Goal: Task Accomplishment & Management: Use online tool/utility

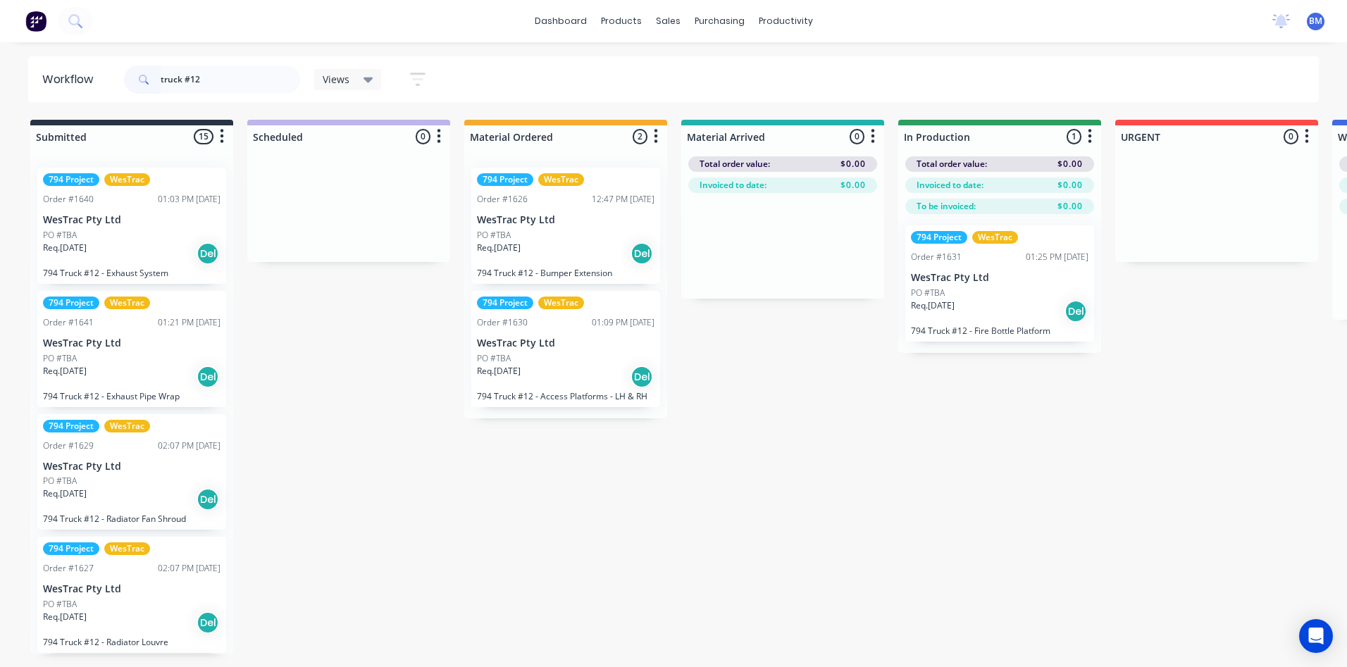
drag, startPoint x: 233, startPoint y: 78, endPoint x: -53, endPoint y: 51, distance: 286.6
click at [0, 51] on html "dashboard products sales purchasing productivity dashboard products Product Cat…" at bounding box center [673, 291] width 1347 height 583
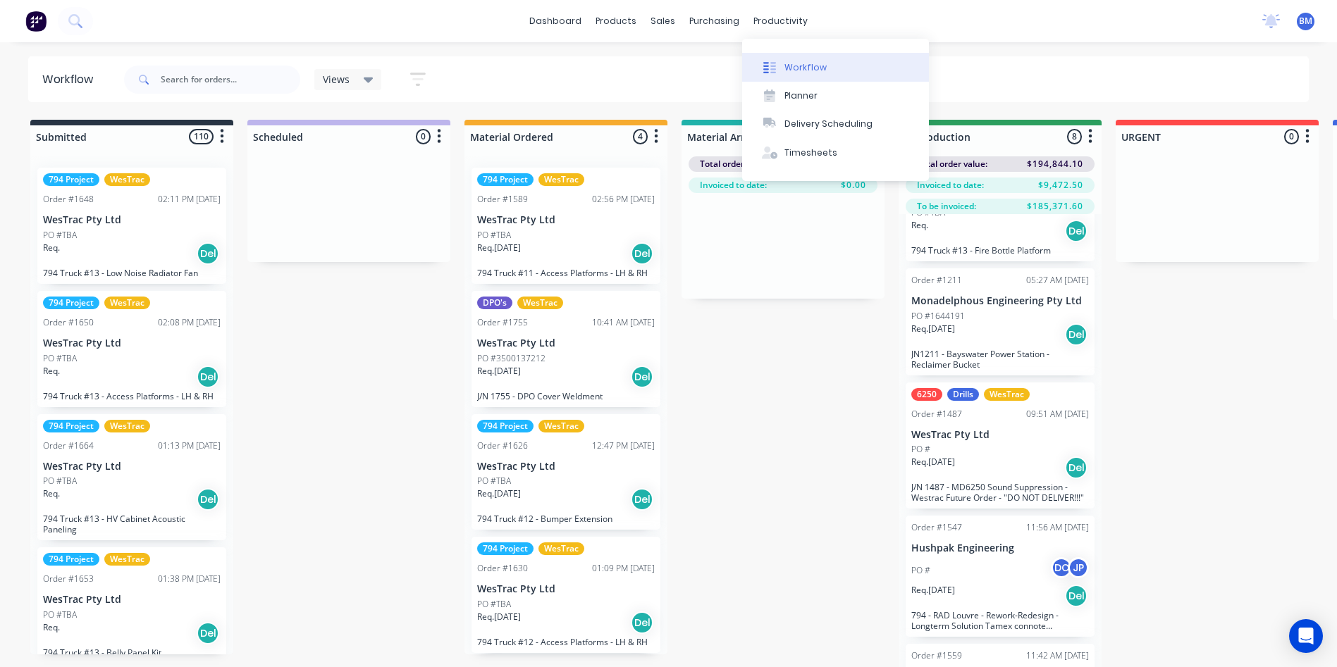
click at [785, 64] on div "Workflow" at bounding box center [805, 67] width 42 height 13
click at [800, 86] on button "Planner" at bounding box center [835, 96] width 187 height 28
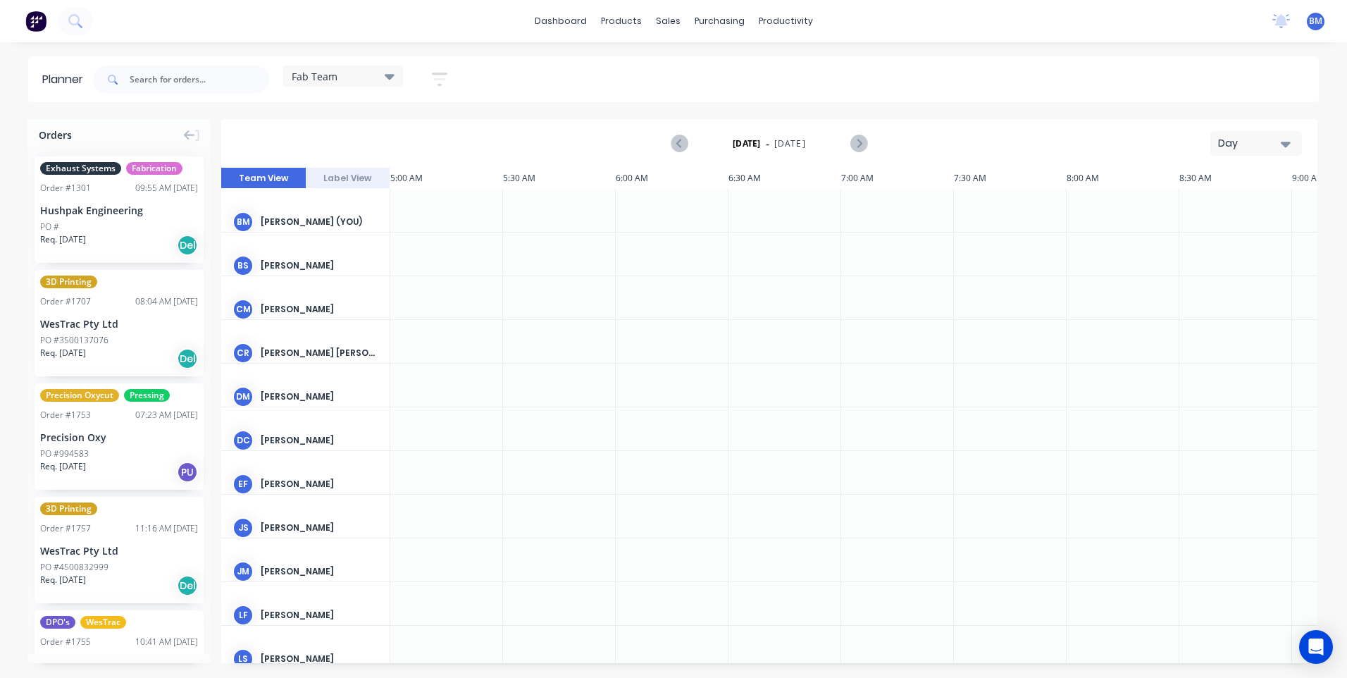
scroll to position [0, 903]
drag, startPoint x: 314, startPoint y: 265, endPoint x: 295, endPoint y: 266, distance: 19.1
click at [295, 266] on div "[PERSON_NAME]" at bounding box center [320, 265] width 118 height 13
click at [166, 83] on input "text" at bounding box center [200, 80] width 140 height 28
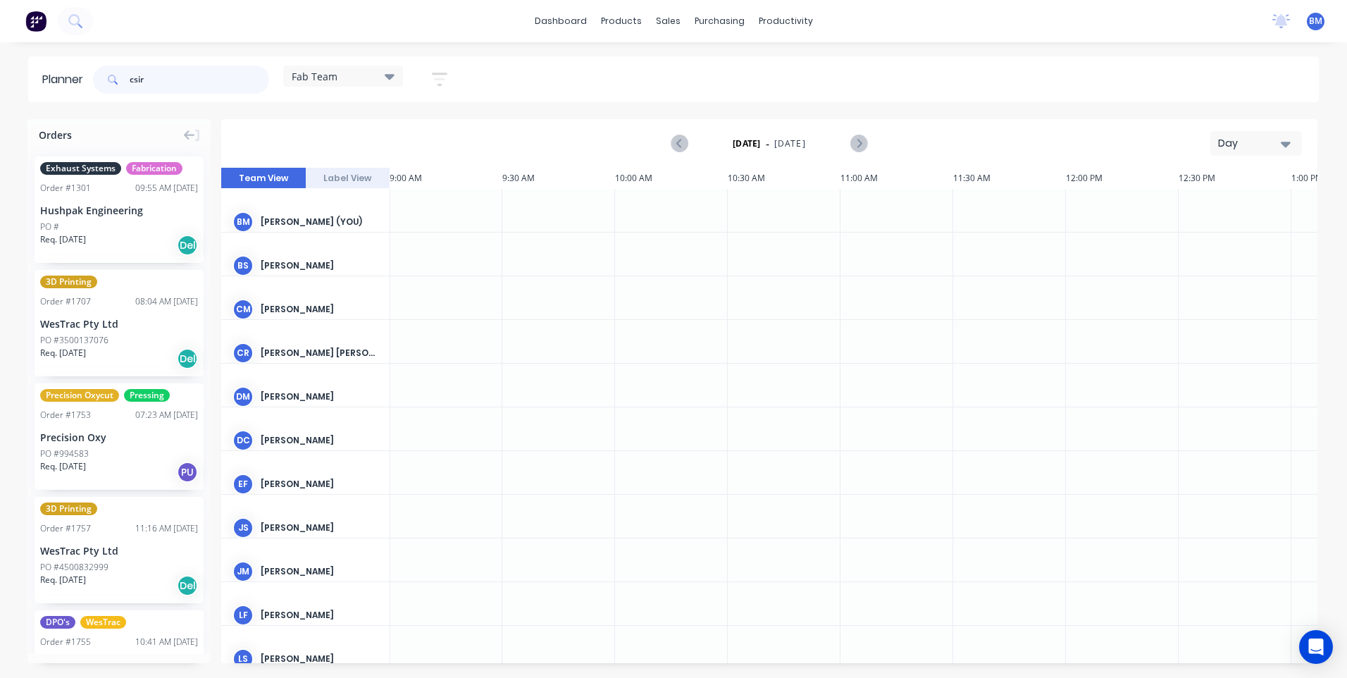
type input "csiro"
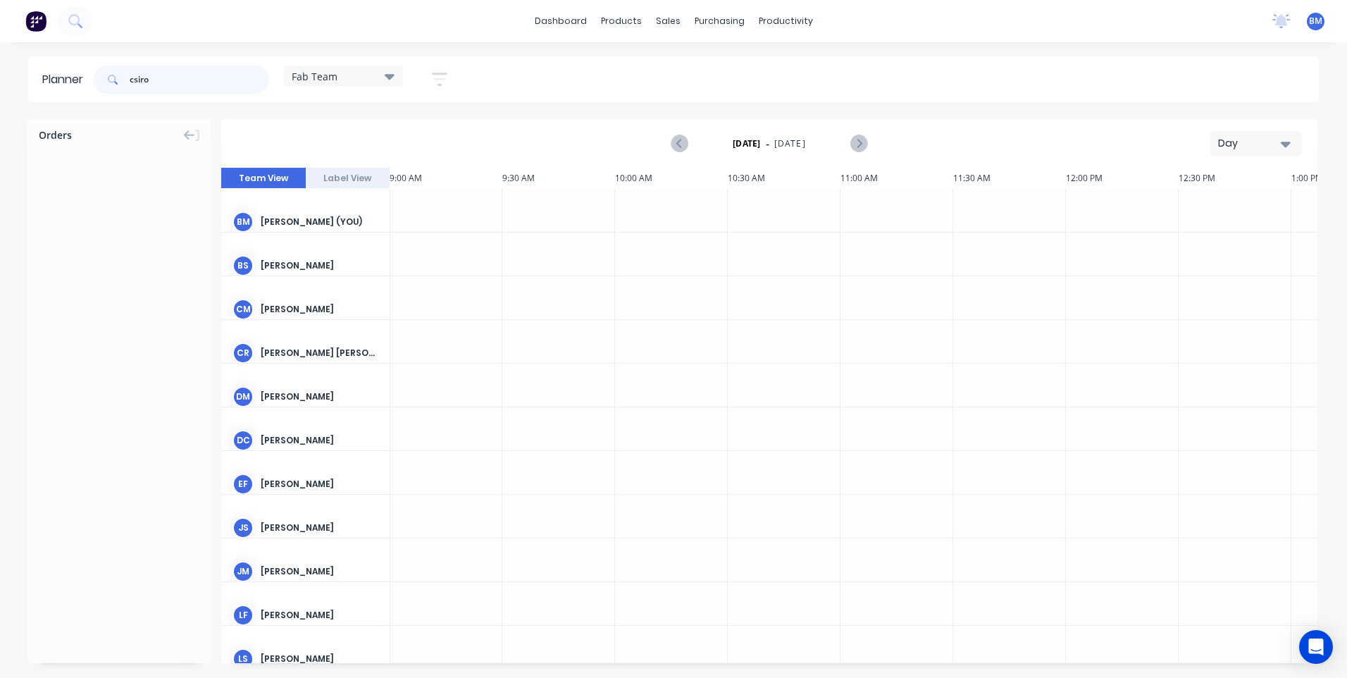
drag, startPoint x: 171, startPoint y: 82, endPoint x: -25, endPoint y: 82, distance: 195.2
click at [0, 82] on html "dashboard products sales purchasing productivity dashboard products Product Cat…" at bounding box center [673, 339] width 1347 height 678
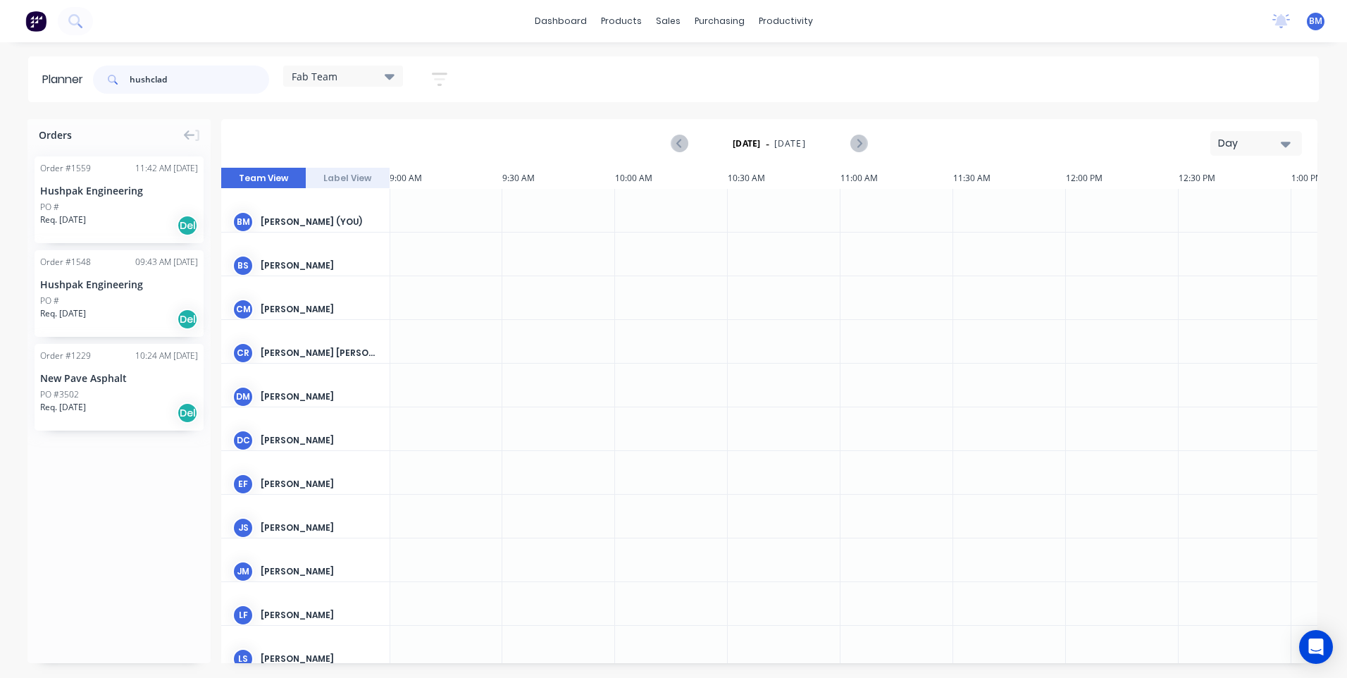
type input "hushclad"
click at [123, 206] on div "PO #" at bounding box center [119, 207] width 158 height 13
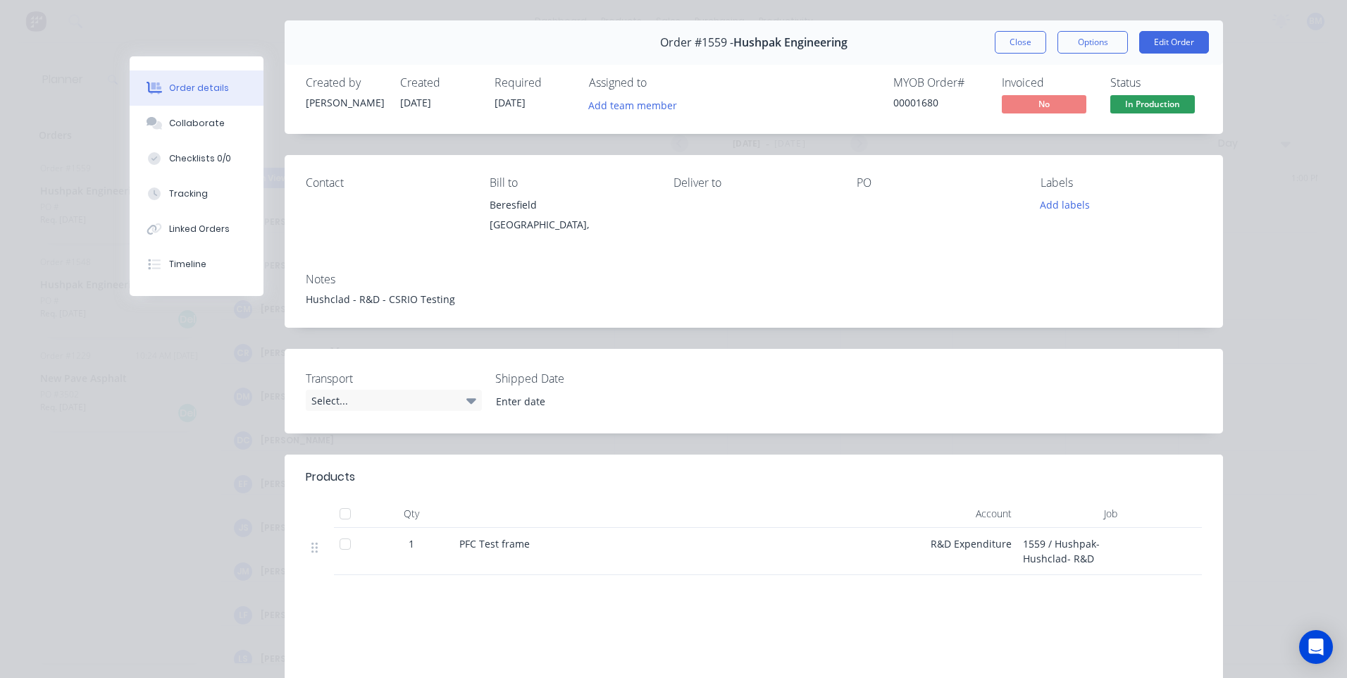
scroll to position [70, 0]
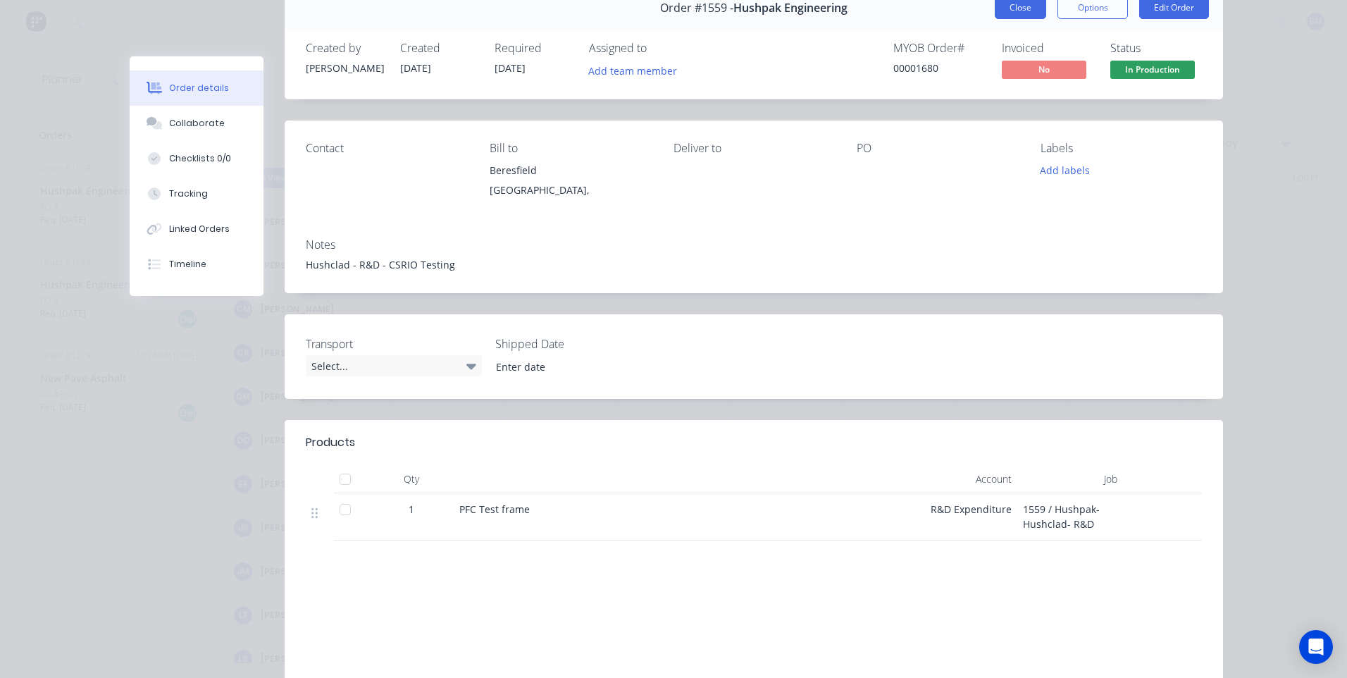
click at [1022, 14] on button "Close" at bounding box center [1020, 7] width 51 height 23
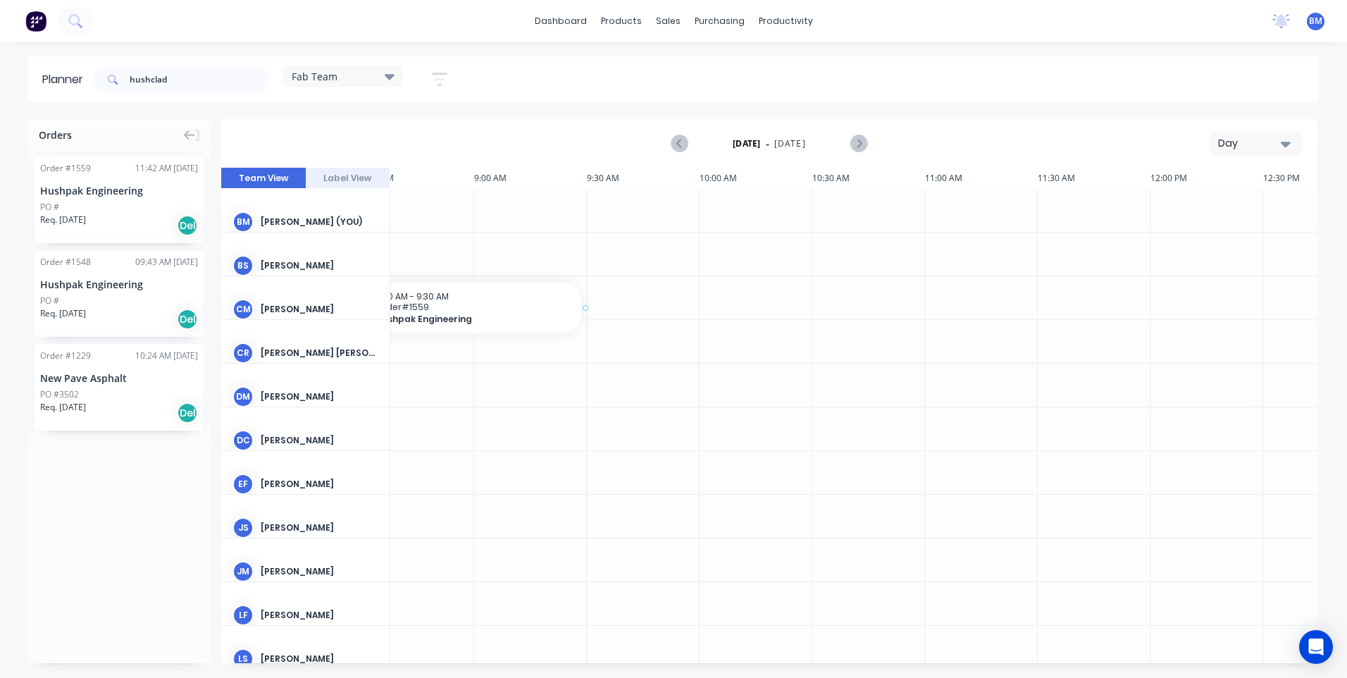
scroll to position [0, 793]
drag, startPoint x: 85, startPoint y: 204, endPoint x: 376, endPoint y: 264, distance: 297.1
drag, startPoint x: 136, startPoint y: 206, endPoint x: 435, endPoint y: 304, distance: 315.3
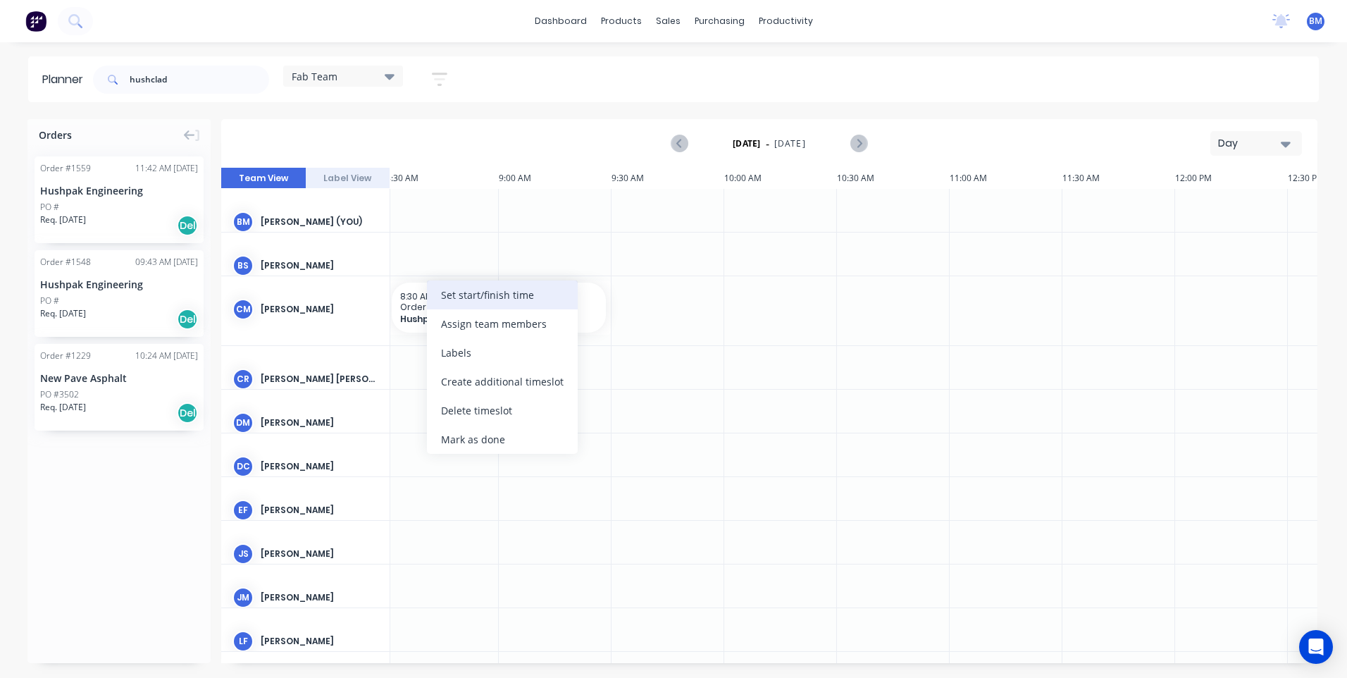
click at [489, 299] on div "Set start/finish time" at bounding box center [502, 294] width 151 height 29
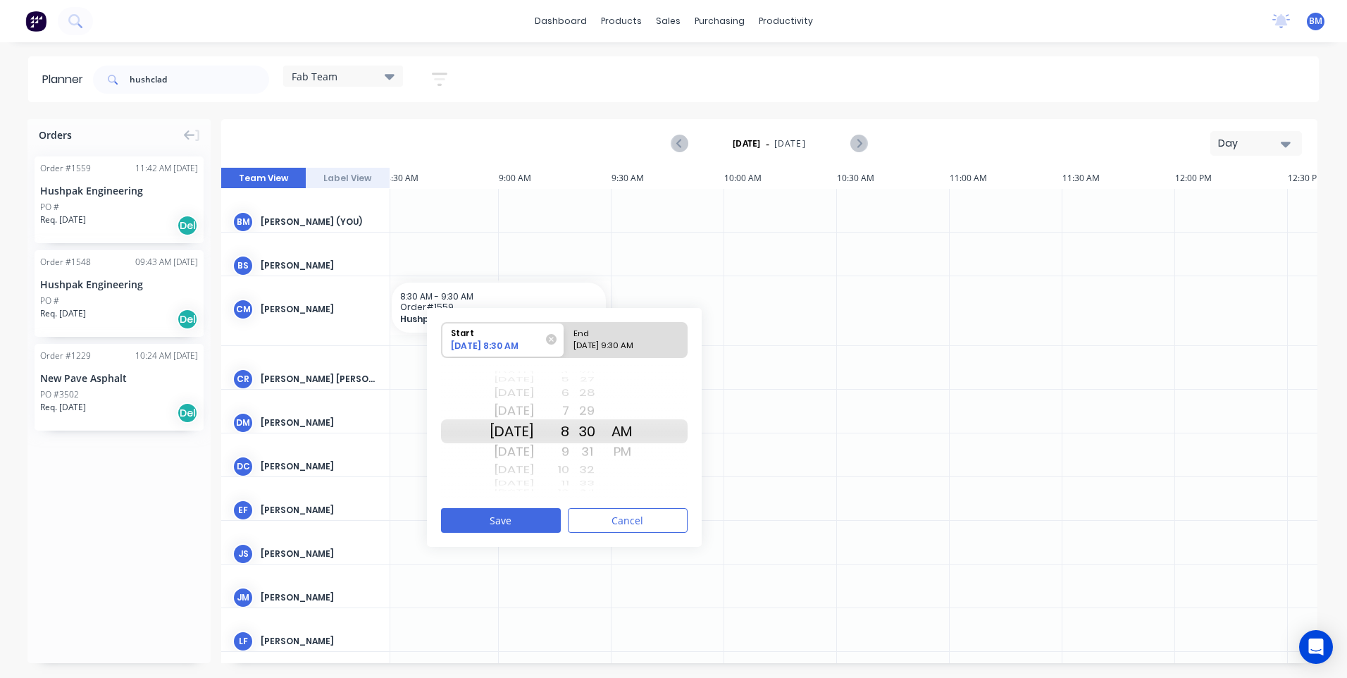
click at [569, 433] on div "8" at bounding box center [551, 431] width 35 height 24
click at [605, 434] on div "30" at bounding box center [586, 431] width 35 height 24
click at [605, 429] on div "00" at bounding box center [586, 431] width 35 height 24
click at [604, 340] on div "[DATE] 9:30 AM" at bounding box center [620, 349] width 102 height 18
click at [565, 340] on input "End [DATE] 9:30 AM" at bounding box center [564, 340] width 1 height 35
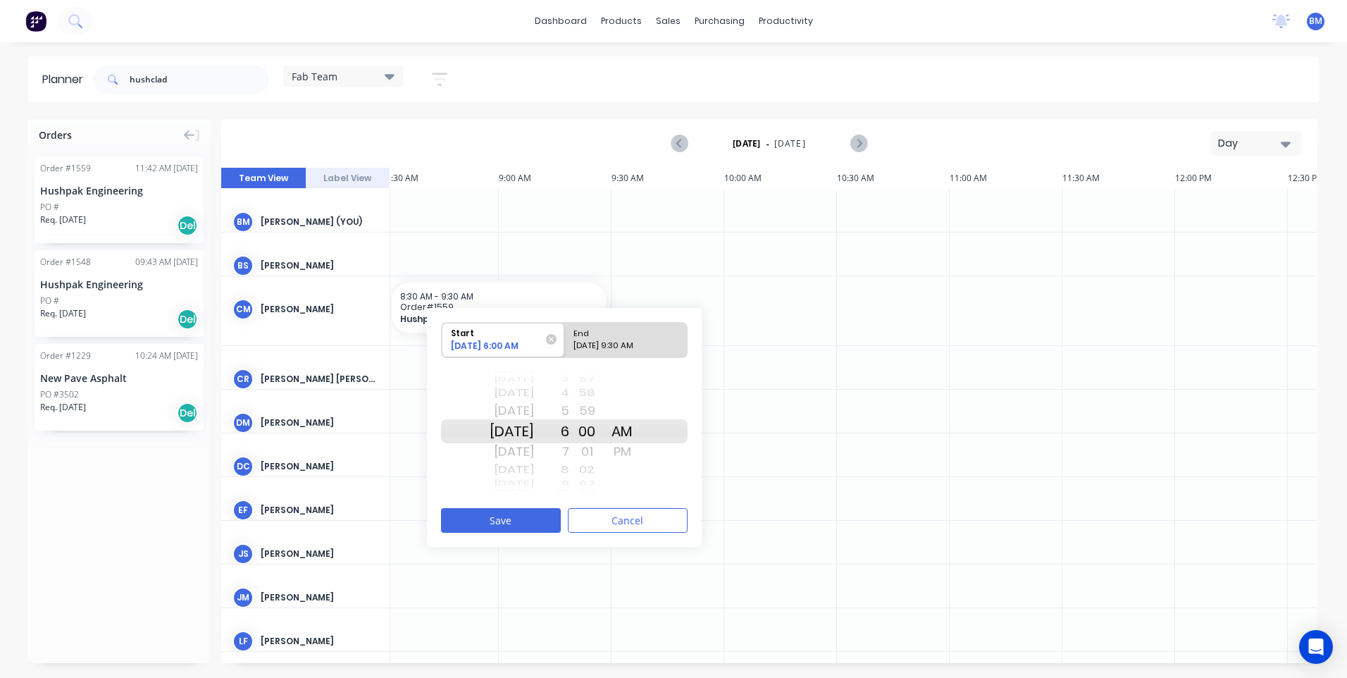
radio input "true"
click at [640, 450] on div "PM" at bounding box center [622, 451] width 35 height 23
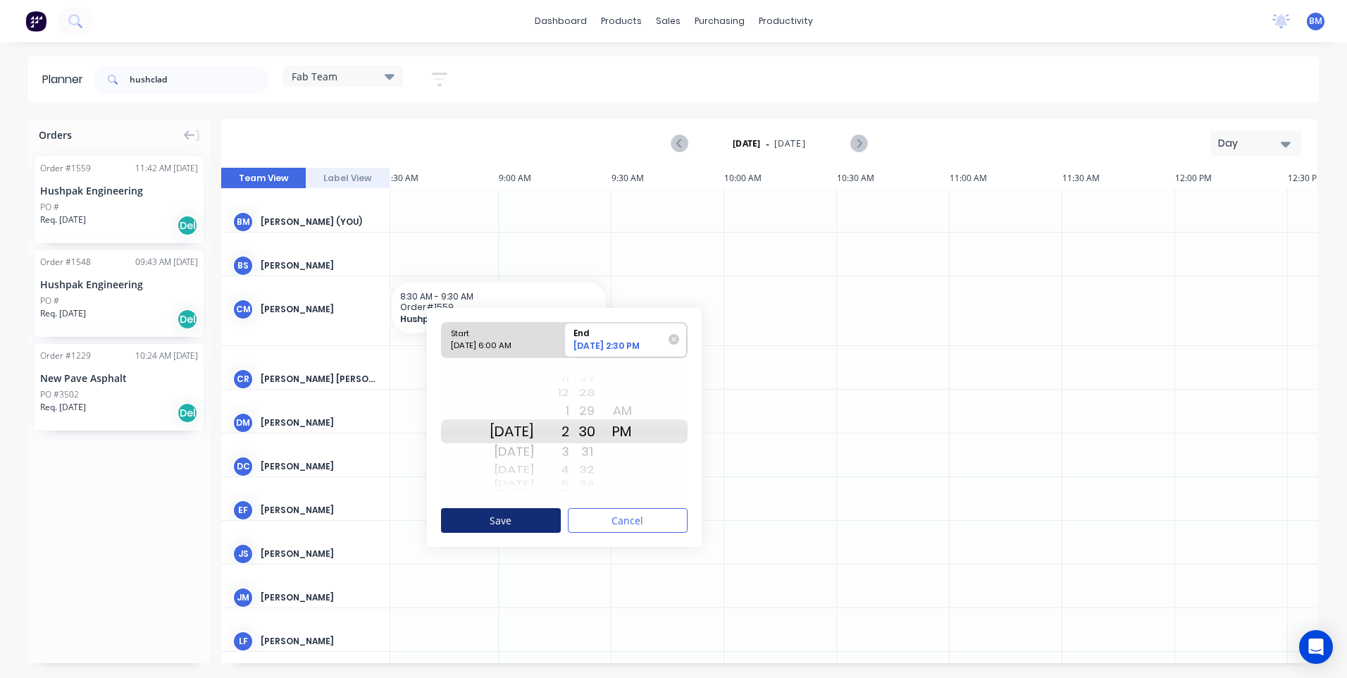
click at [537, 520] on button "Save" at bounding box center [501, 520] width 120 height 25
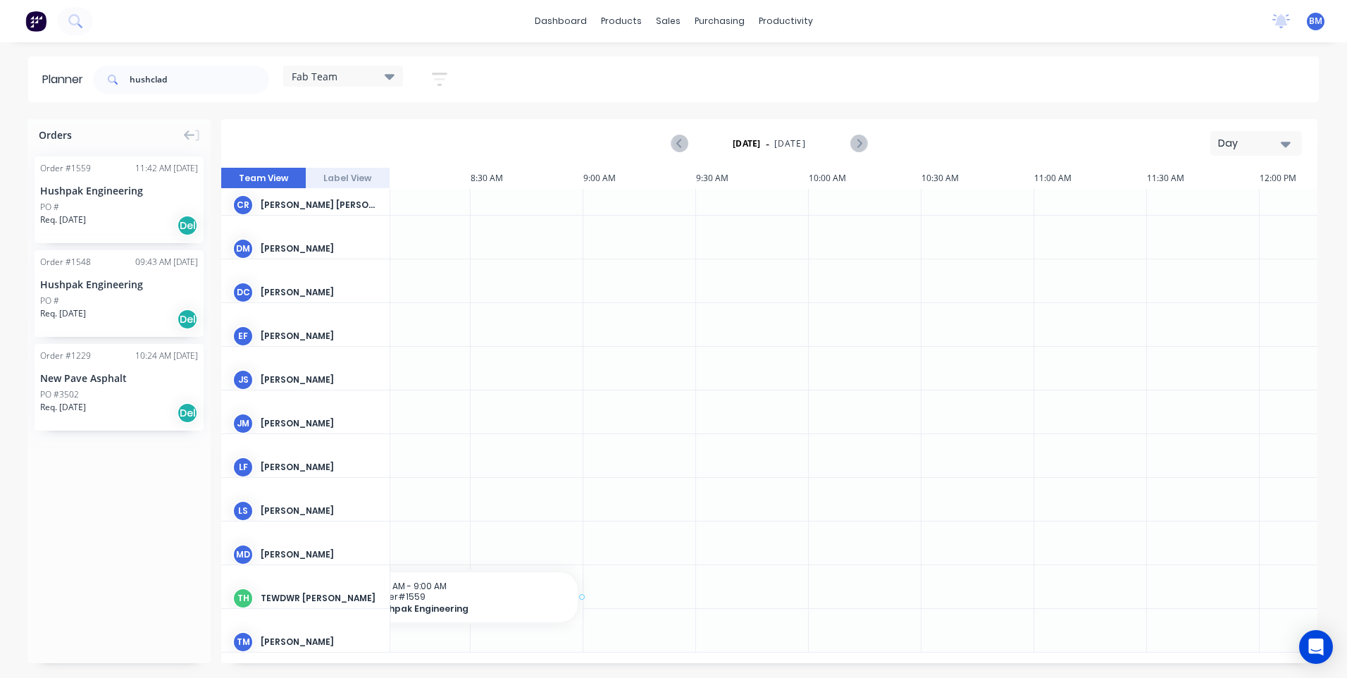
scroll to position [180, 677]
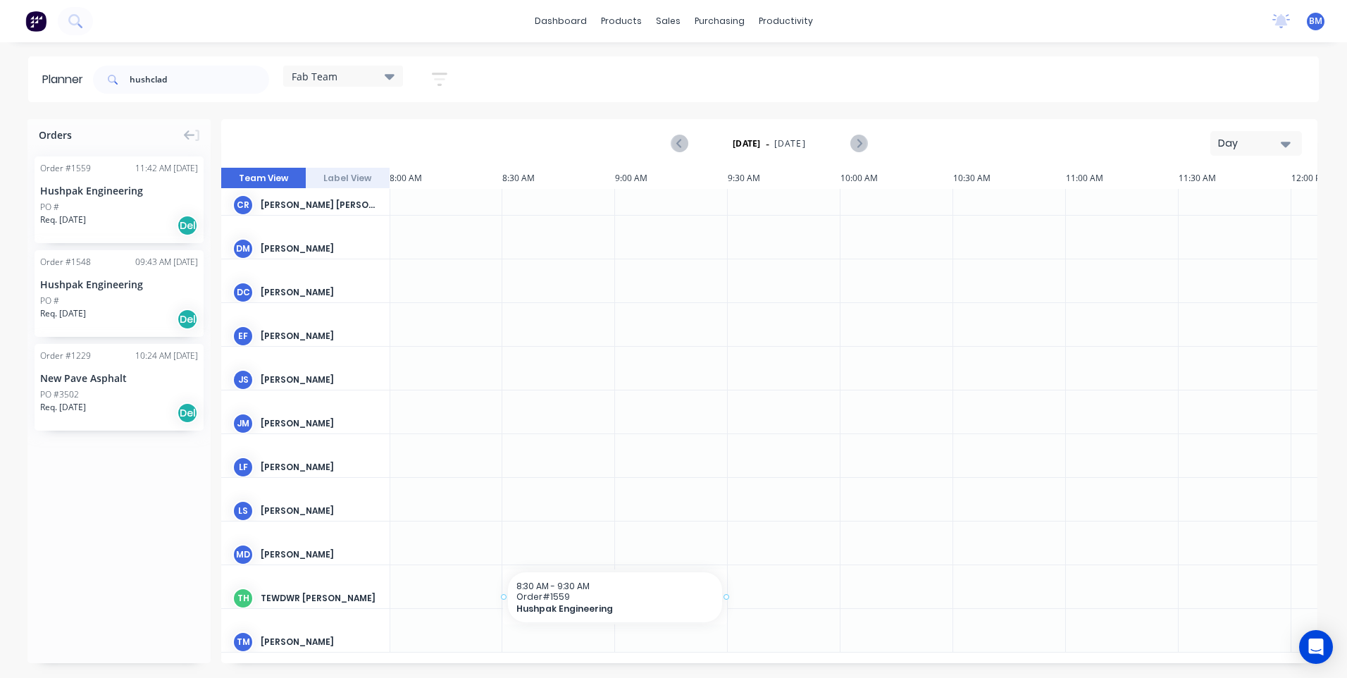
drag, startPoint x: 82, startPoint y: 226, endPoint x: 606, endPoint y: 579, distance: 631.1
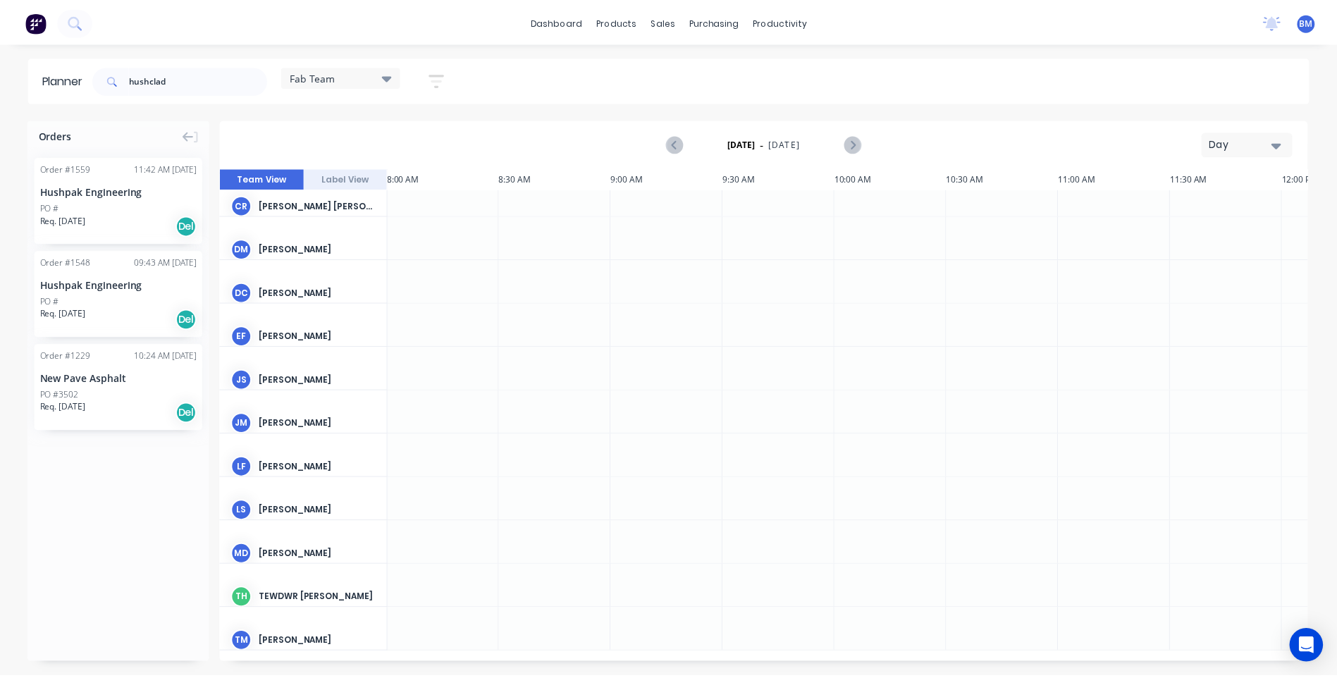
scroll to position [169, 677]
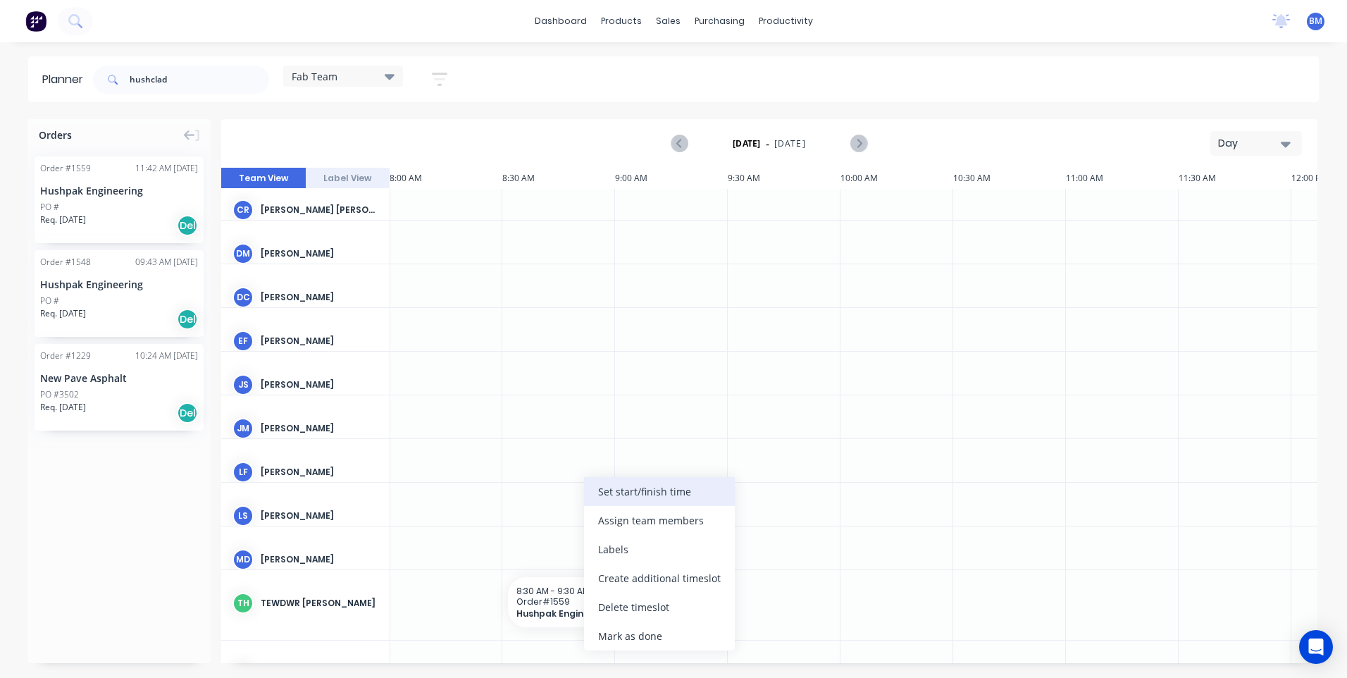
click at [617, 501] on div "Set start/finish time" at bounding box center [659, 491] width 151 height 29
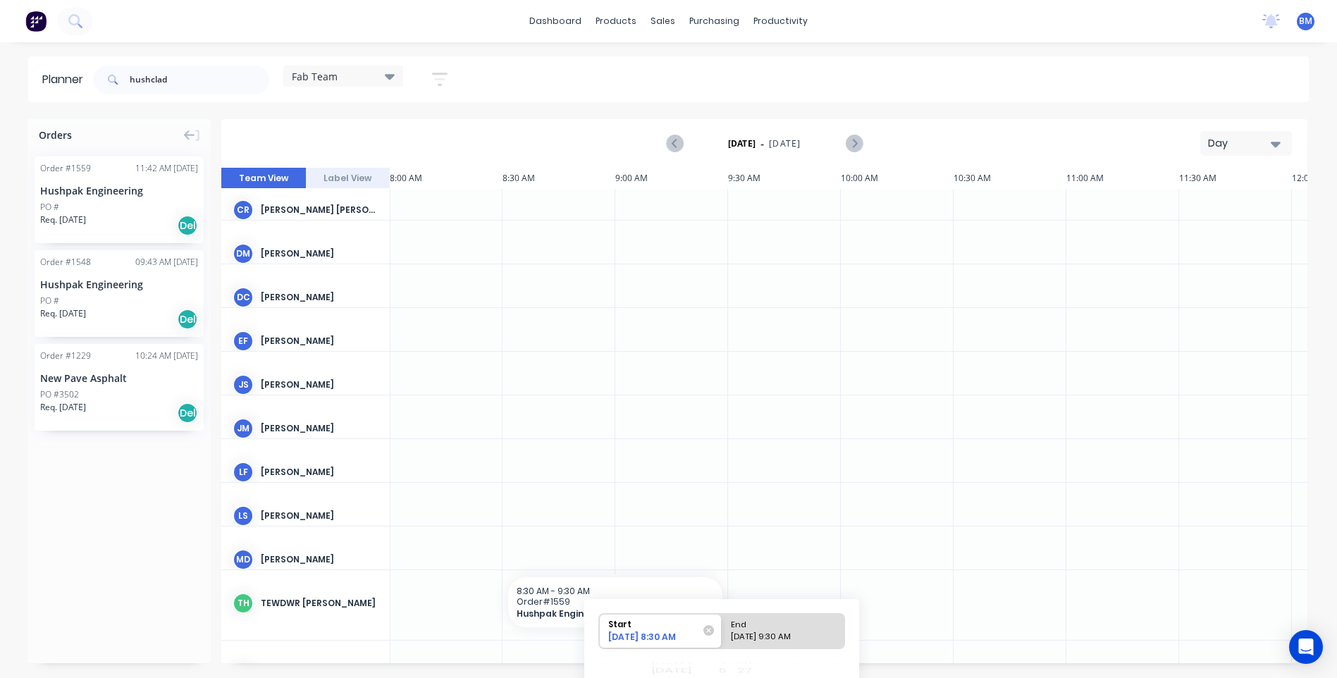
click at [748, 639] on div "[DATE] 9:30 AM" at bounding box center [777, 640] width 102 height 18
click at [722, 639] on input "End [DATE] 9:30 AM" at bounding box center [722, 631] width 1 height 35
radio input "true"
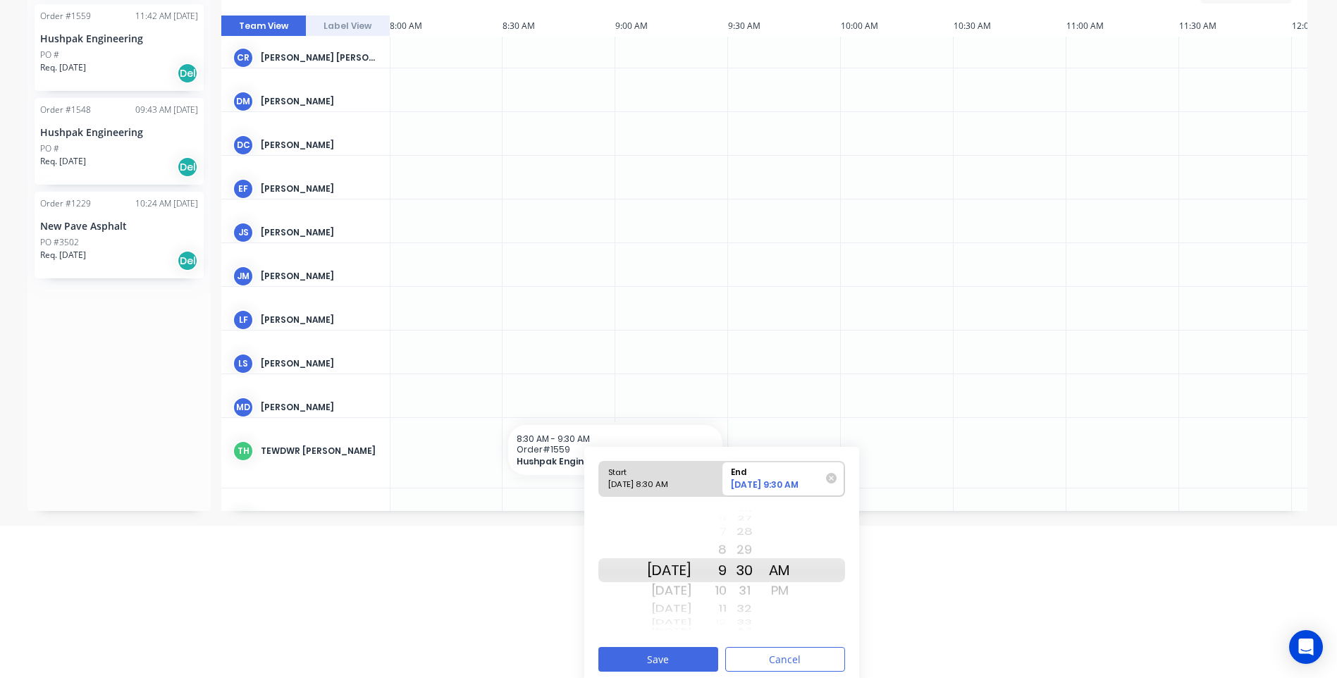
scroll to position [160, 0]
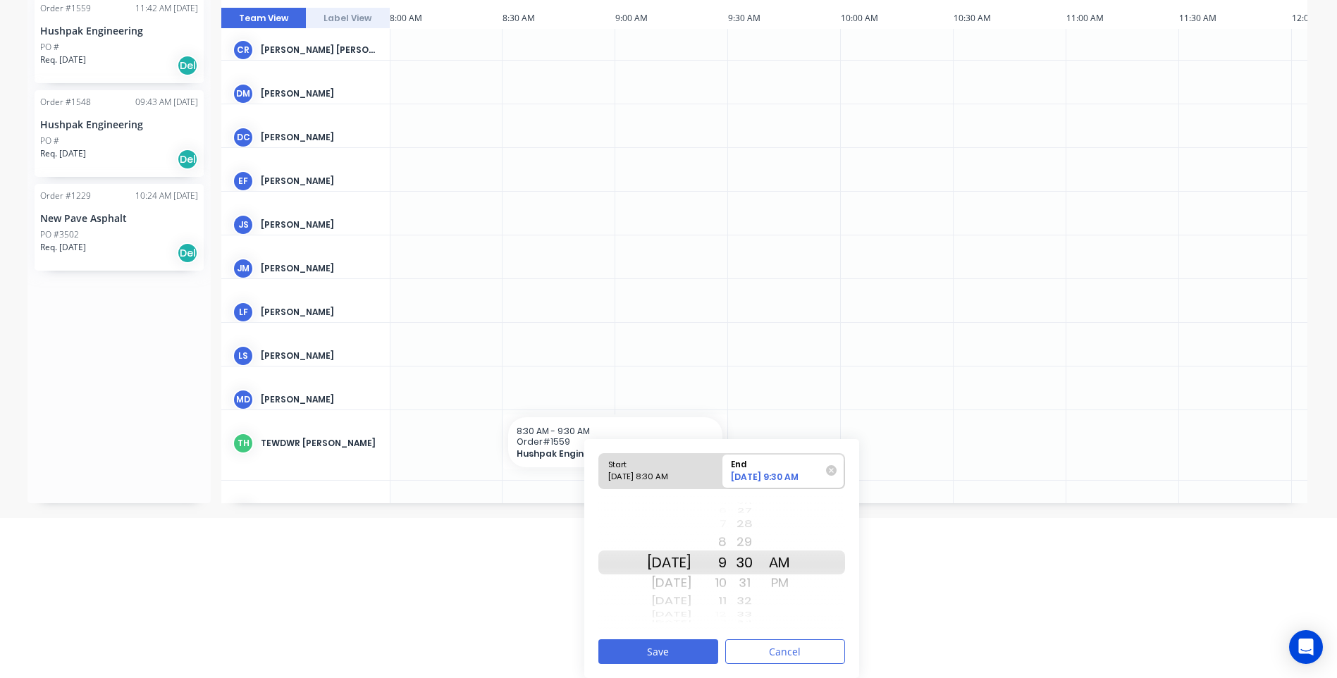
click at [726, 567] on div "9" at bounding box center [708, 562] width 35 height 24
click at [797, 582] on div "PM" at bounding box center [779, 582] width 35 height 23
click at [758, 564] on div "28" at bounding box center [743, 562] width 35 height 24
click at [672, 650] on button "Save" at bounding box center [658, 651] width 120 height 25
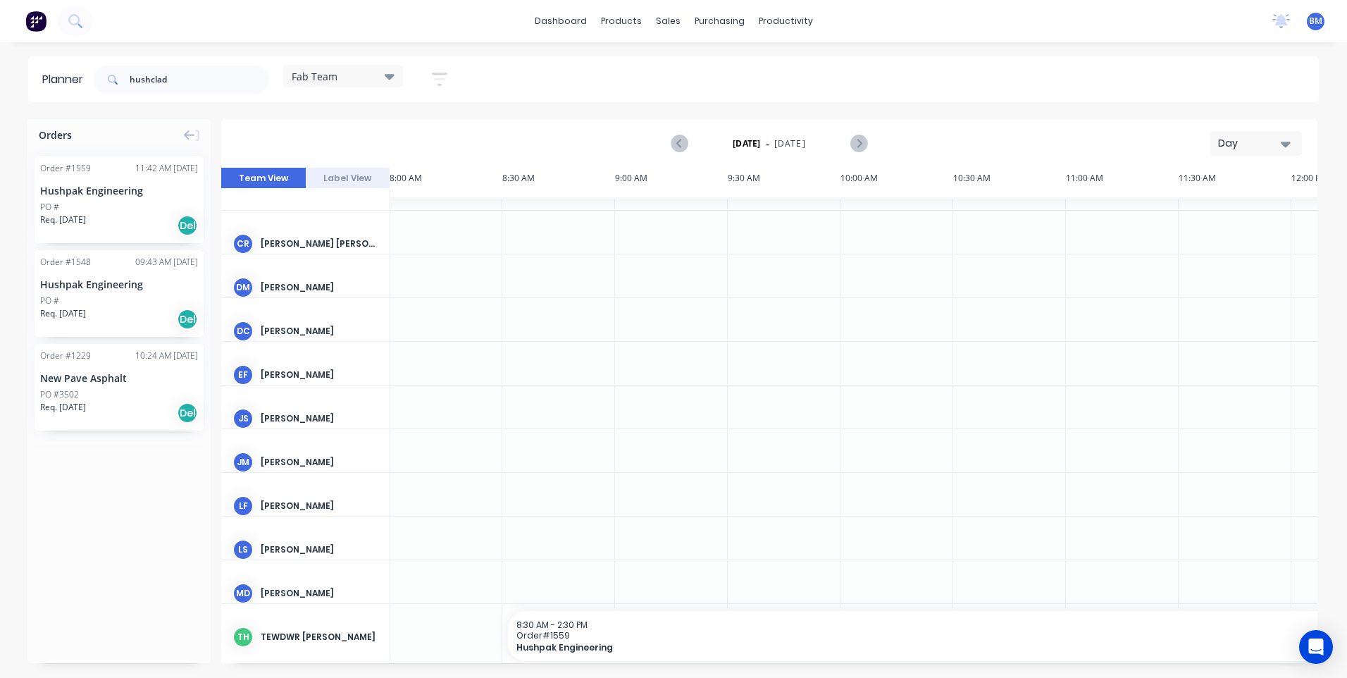
scroll to position [141, 677]
